Goal: Find specific page/section: Locate a particular part of the current website

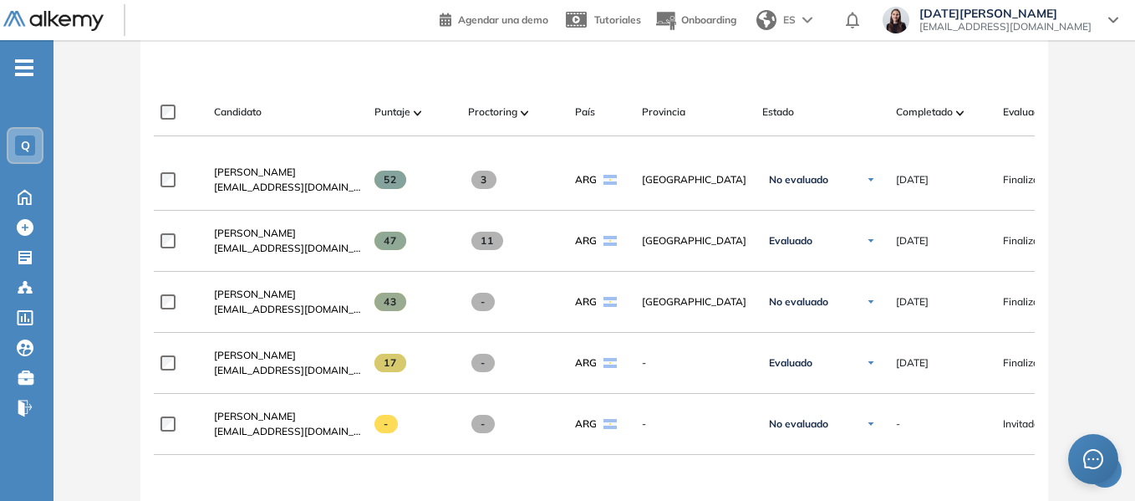
scroll to position [461, 0]
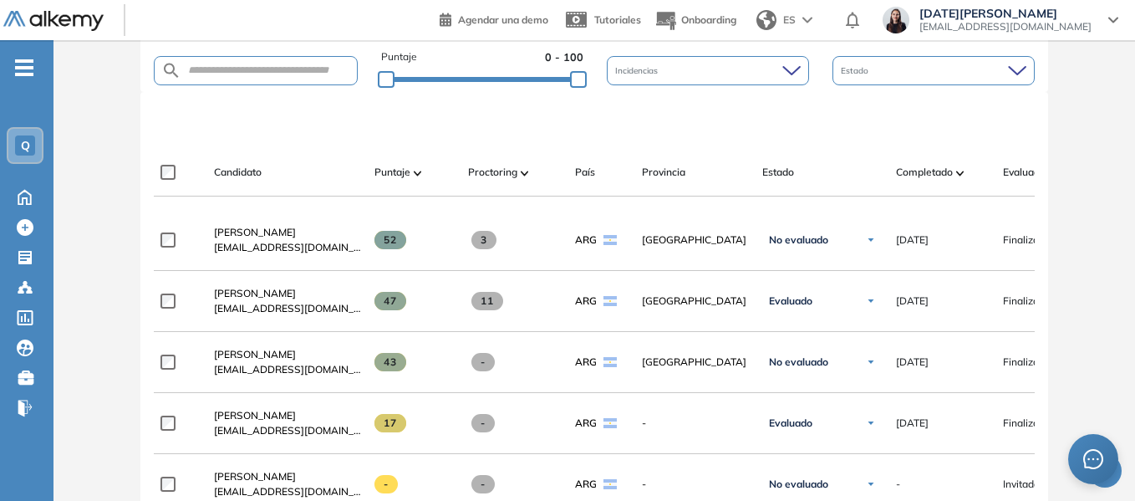
scroll to position [585, 0]
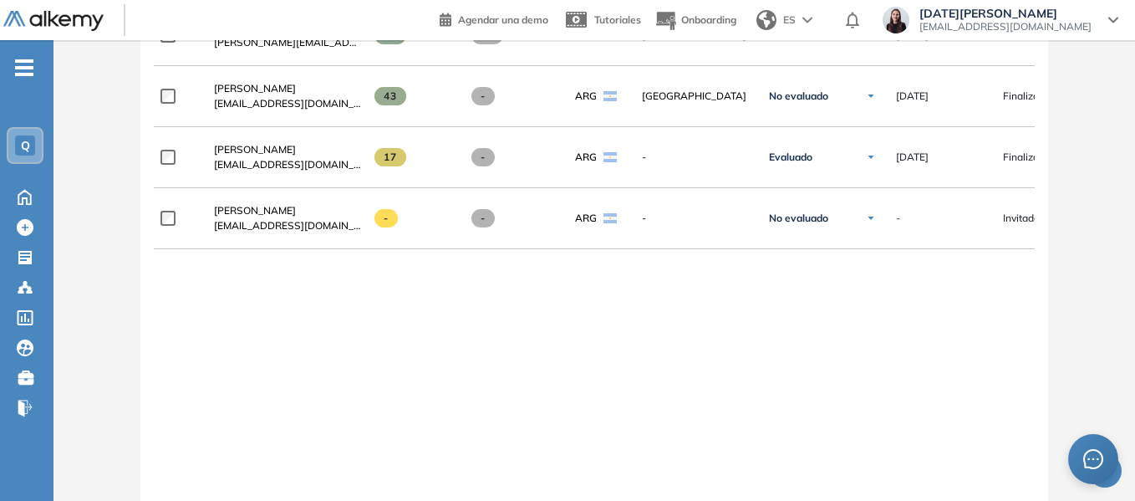
scroll to position [773, 0]
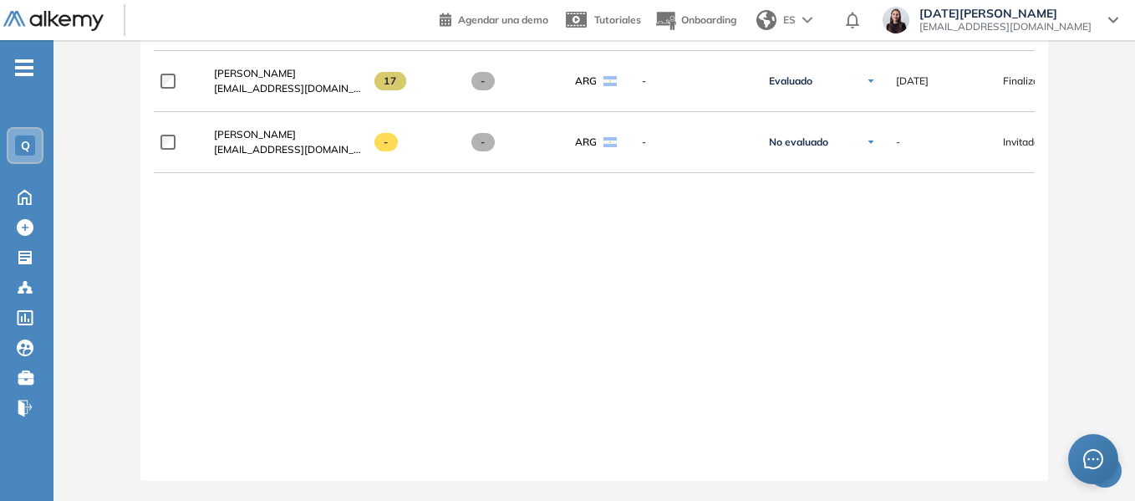
click at [493, 314] on div "**********" at bounding box center [594, 161] width 881 height 586
